Goal: Information Seeking & Learning: Understand process/instructions

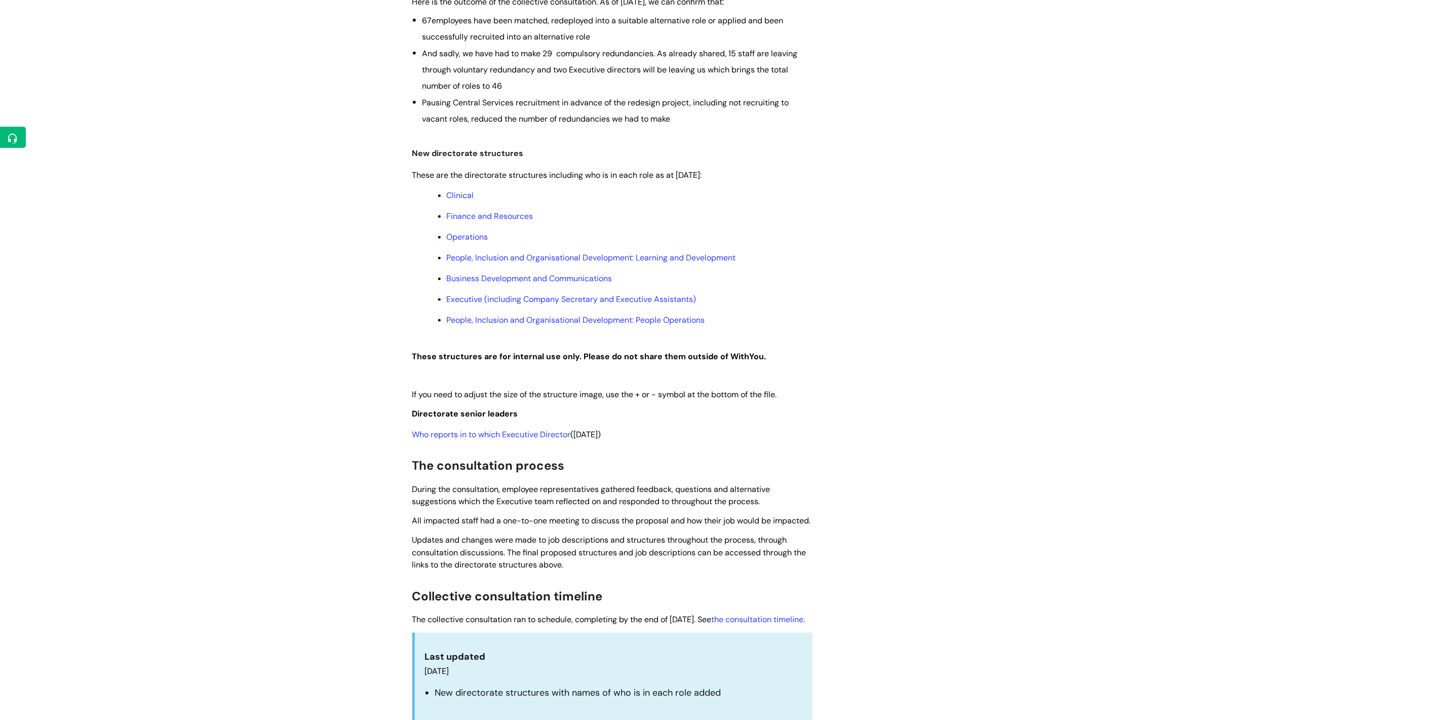
scroll to position [507, 0]
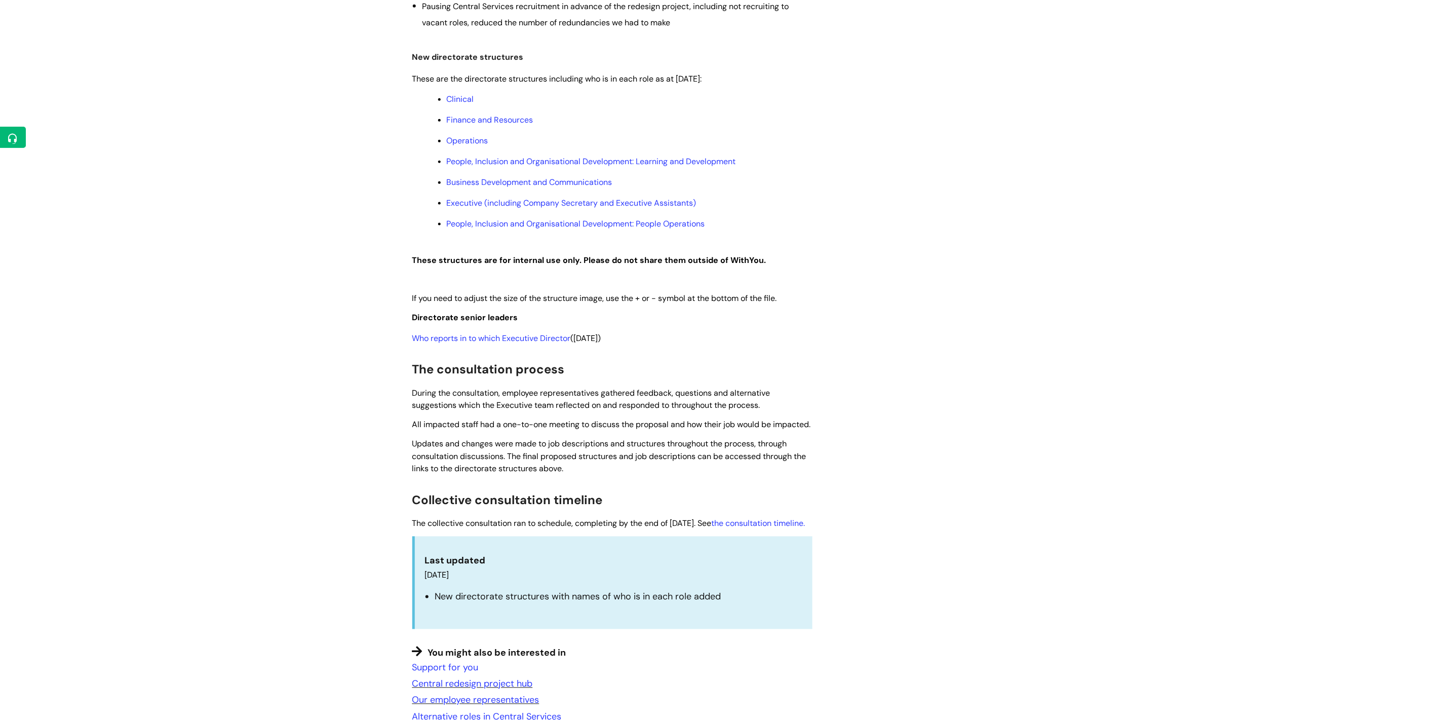
click at [545, 340] on link "Who reports in to which Executive Director" at bounding box center [491, 338] width 159 height 11
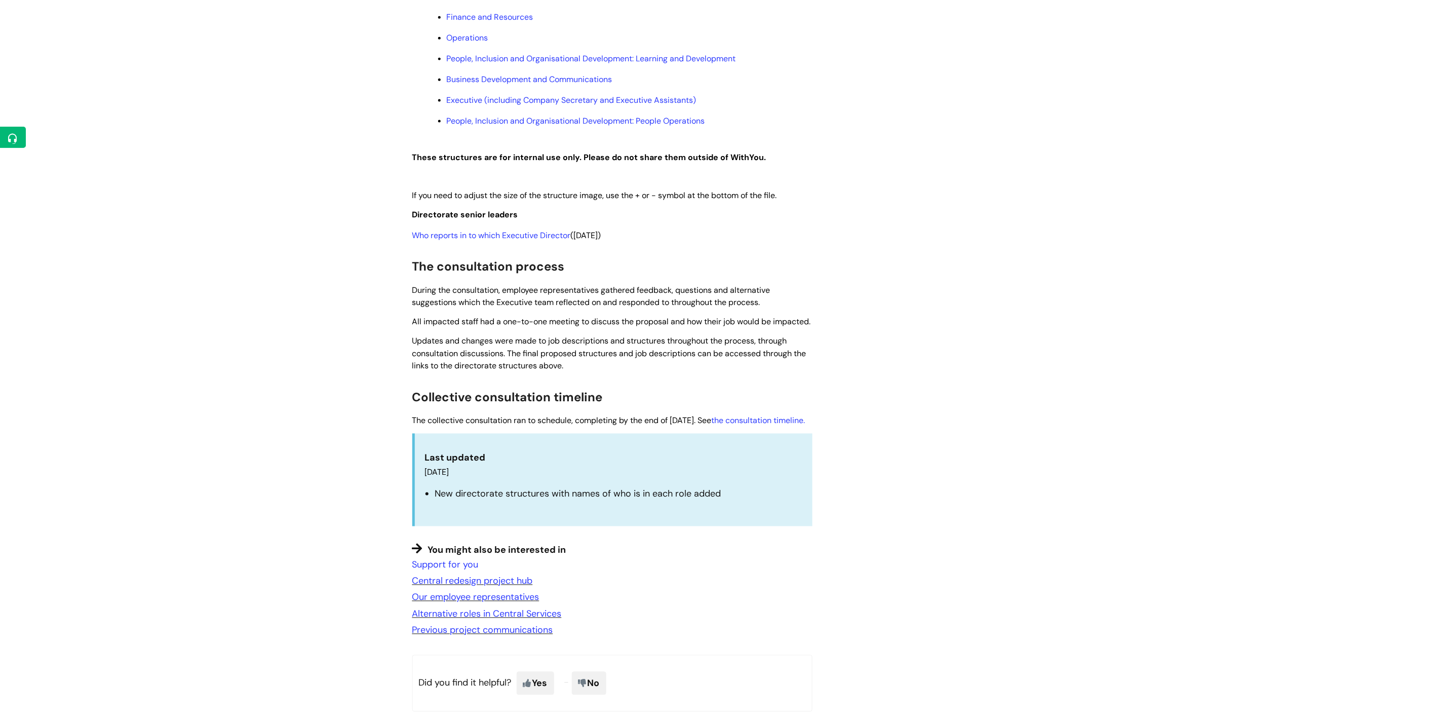
scroll to position [619, 0]
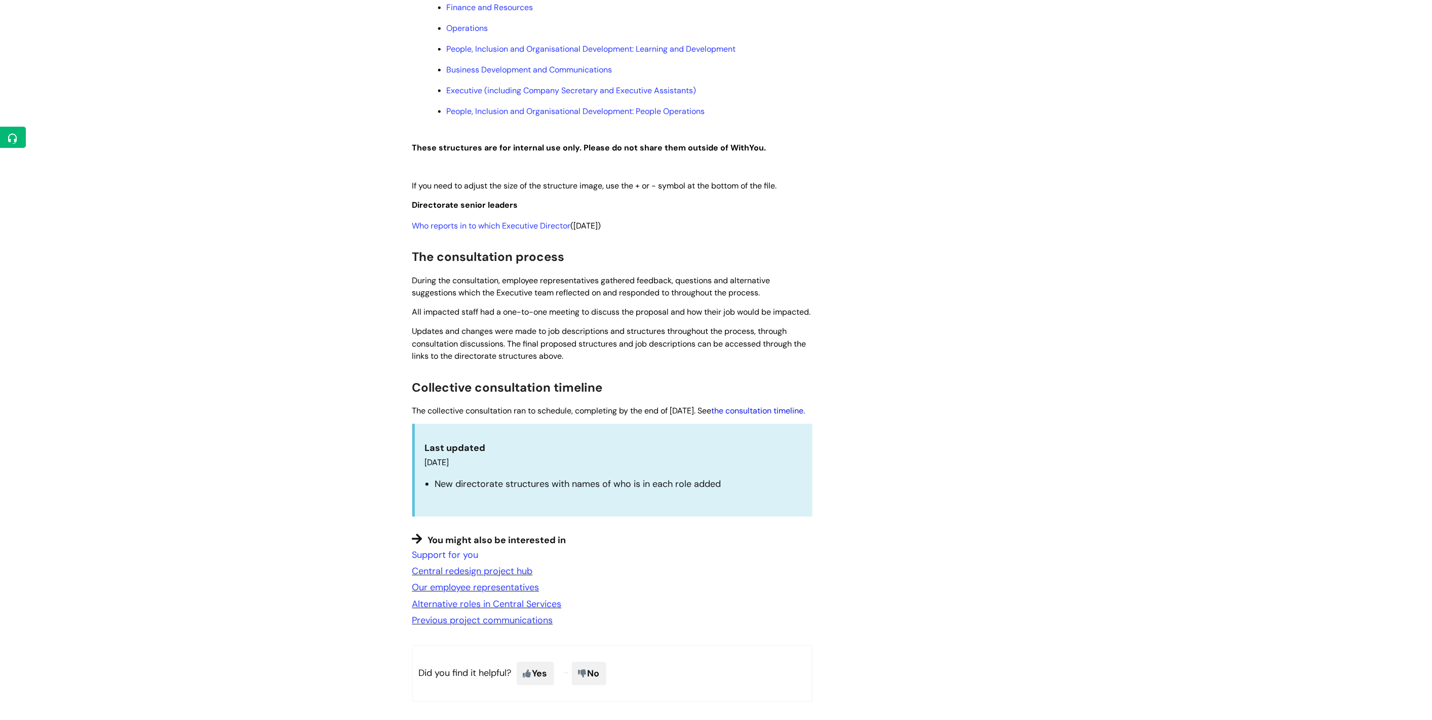
click at [776, 416] on link "the consultation timeline." at bounding box center [759, 411] width 94 height 11
